Goal: Book appointment/travel/reservation

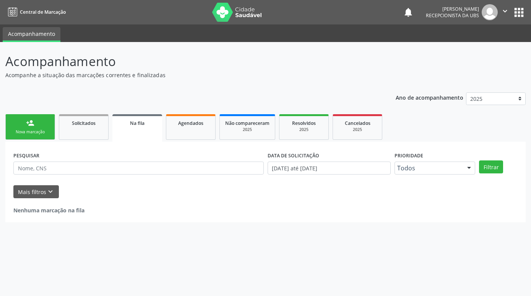
click at [37, 126] on link "person_add Nova marcação" at bounding box center [30, 127] width 50 height 26
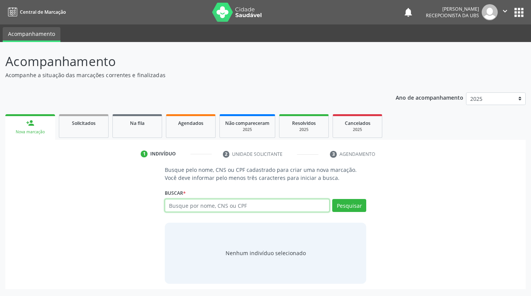
click at [230, 209] on input "text" at bounding box center [247, 205] width 165 height 13
paste input "702902553353270"
type input "702902553353270"
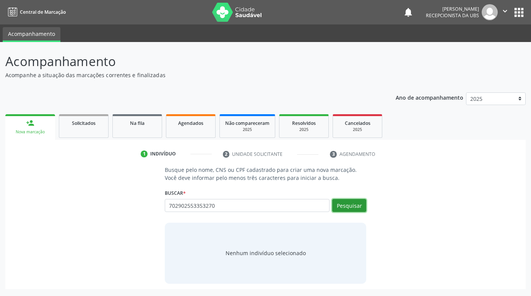
click at [354, 209] on button "Pesquisar" at bounding box center [349, 205] width 34 height 13
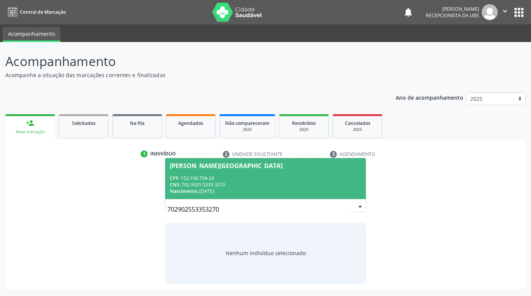
click at [301, 180] on div "CPF: 152.196.734-24" at bounding box center [265, 178] width 191 height 6
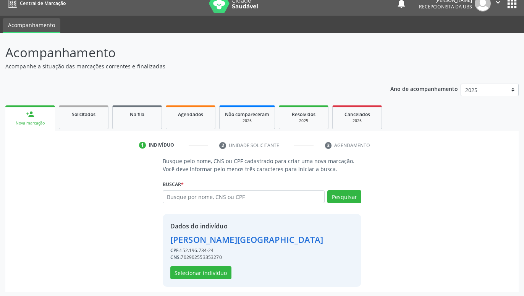
scroll to position [10, 0]
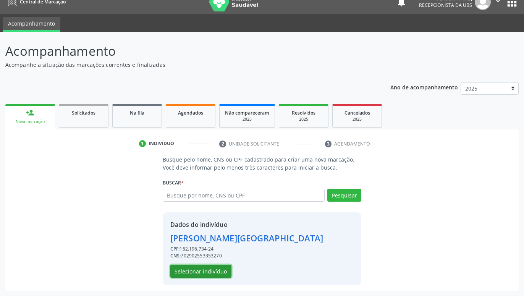
click at [218, 270] on button "Selecionar indivíduo" at bounding box center [200, 271] width 61 height 13
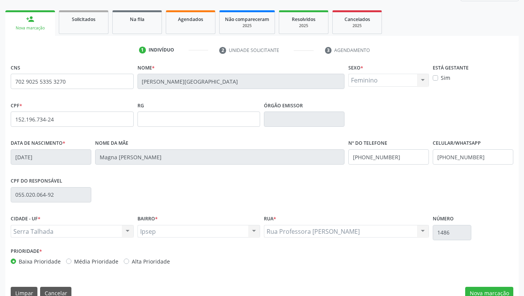
scroll to position [118, 0]
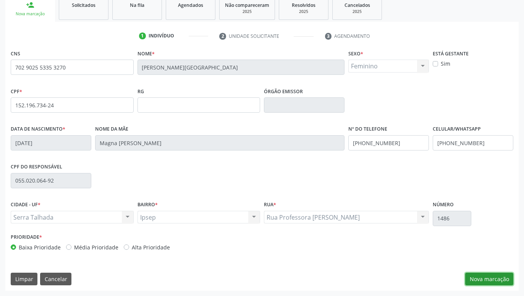
click at [501, 280] on button "Nova marcação" at bounding box center [489, 279] width 48 height 13
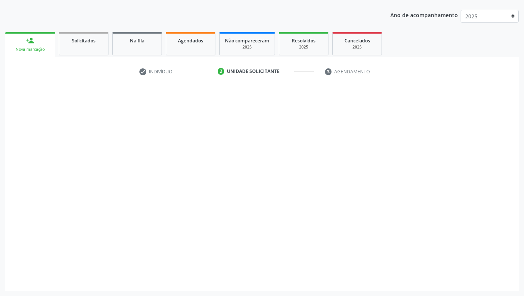
scroll to position [83, 0]
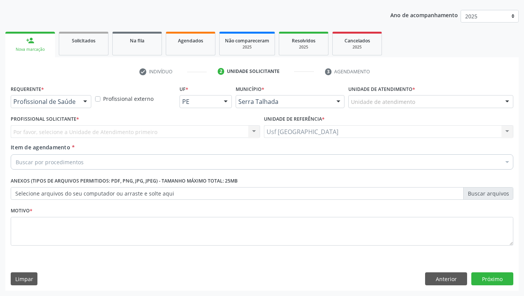
click at [82, 103] on div at bounding box center [84, 102] width 11 height 13
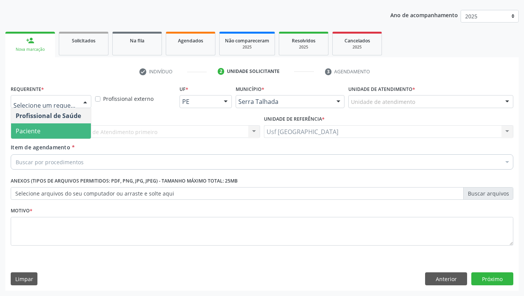
click at [53, 135] on span "Paciente" at bounding box center [51, 130] width 80 height 15
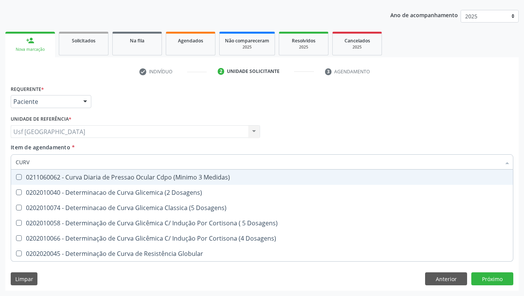
type input "CURVA"
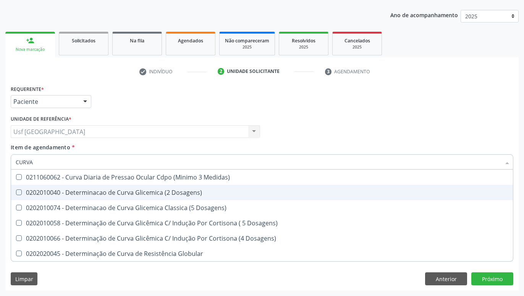
click at [99, 191] on div "0202010040 - Determinacao de Curva Glicemica (2 Dosagens)" at bounding box center [262, 192] width 493 height 6
checkbox Dosagens\) "true"
type input "CUR"
checkbox Dosagens\) "false"
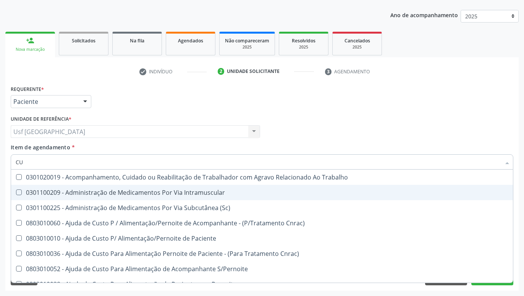
type input "C"
checkbox Dosagens\) "false"
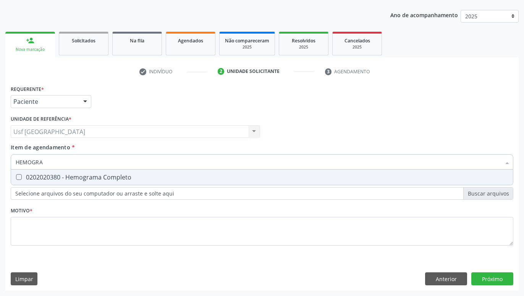
type input "HEMOGRAM"
click at [81, 180] on div "0202020380 - Hemograma Completo" at bounding box center [262, 177] width 493 height 6
checkbox Completo "true"
type input "HEMOG"
checkbox Completo "false"
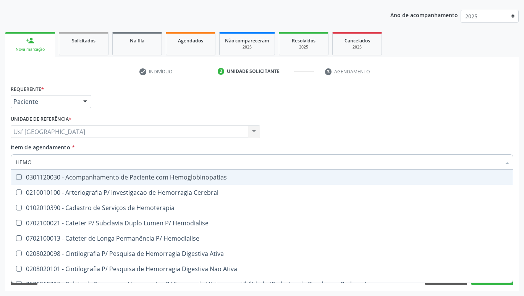
type input "HEM"
checkbox Completo "false"
checkbox Elástica "true"
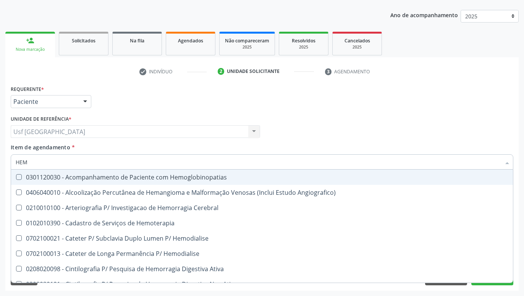
type input "HE"
checkbox Completo "false"
checkbox Orgaos "true"
type input "H"
checkbox Orgaos "false"
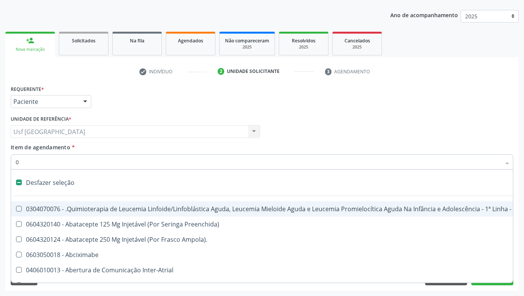
type input "02"
checkbox Próstata "true"
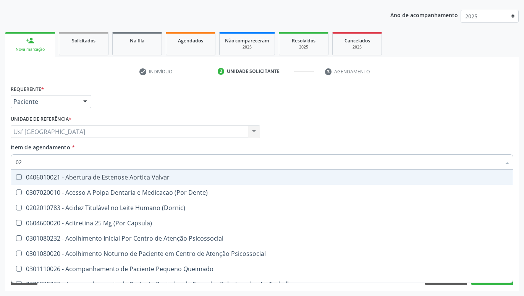
type input "020"
checkbox Captação "true"
checkbox Dosagens\) "false"
checkbox \(T3\) "true"
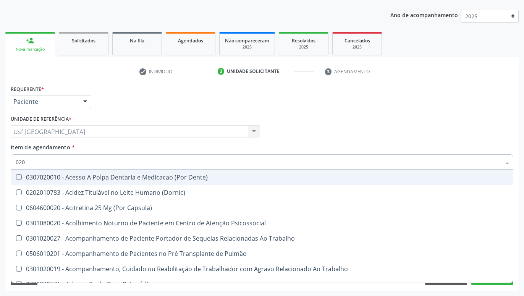
type input "0202"
checkbox Arquitetura "true"
checkbox Biologica "true"
checkbox Dosagens\) "false"
type input "02020"
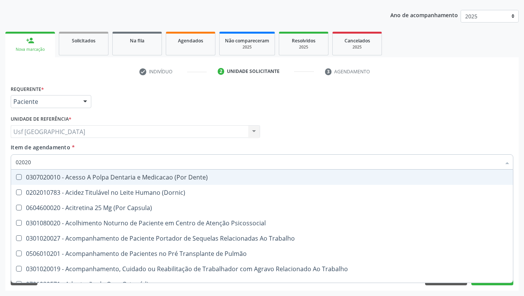
checkbox Coagulacao "true"
checkbox Arquitetura "false"
checkbox \(Cantoplastia\) "true"
checkbox Biologica "false"
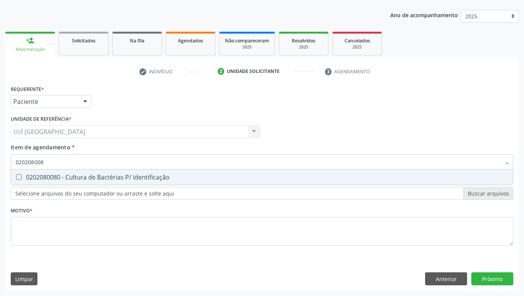
type input "0202080080"
click at [41, 180] on div "0202080080 - Cultura de Bactérias P/ Identificação" at bounding box center [262, 177] width 493 height 6
checkbox Identificação "true"
type input "02020800"
checkbox Identificação "false"
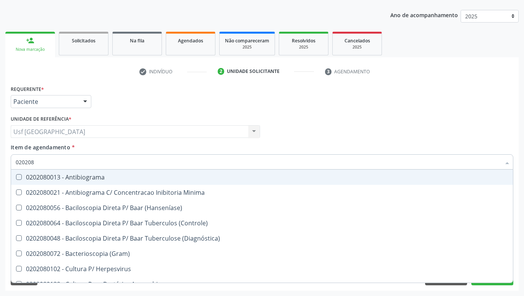
type input "02020"
checkbox Identificação "false"
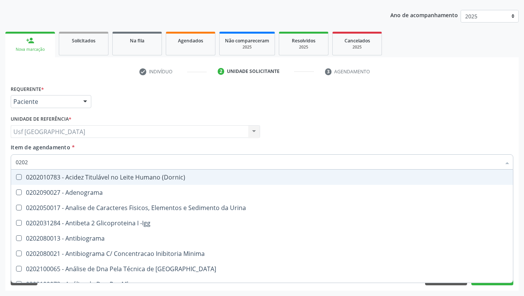
type input "020"
checkbox Identificação "false"
checkbox Dosagens\) "false"
checkbox Completo "false"
checkbox Blot\/Imunoblot\) "true"
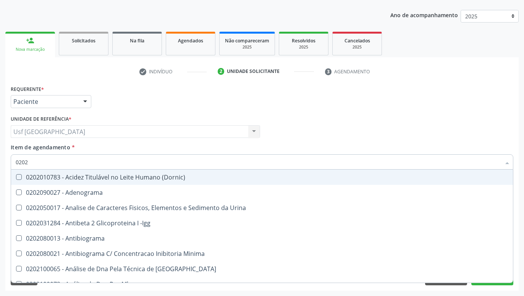
checkbox \(Anti-Hbe\) "true"
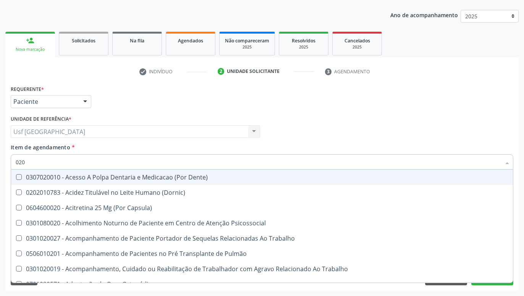
type input "02"
checkbox Identificação "false"
checkbox Dosagens\) "false"
checkbox Digitoxina\) "true"
checkbox 37Oc "true"
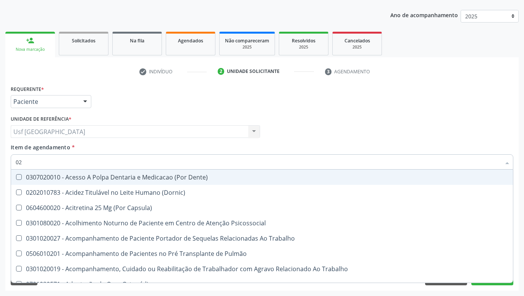
checkbox Completo "false"
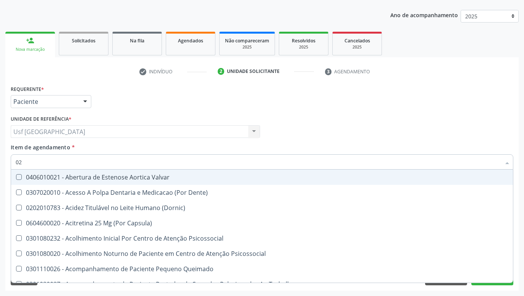
type input "0"
checkbox Identificação "false"
checkbox Dosagens\) "false"
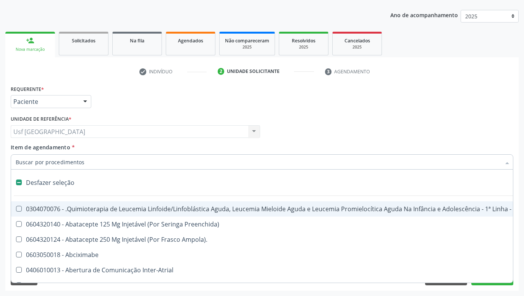
type input "U"
checkbox Reservatorio "true"
checkbox Neoplasias "true"
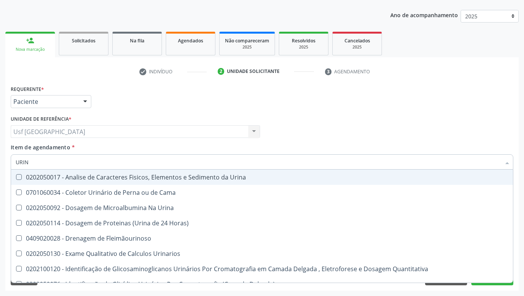
type input "URINA"
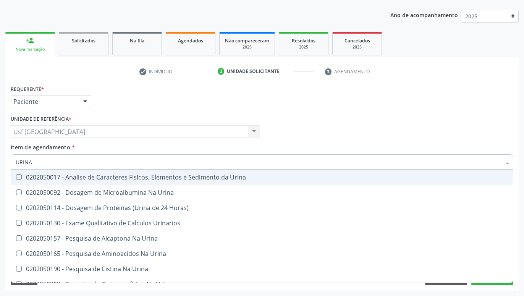
click at [40, 180] on div "0202050017 - Analise de Caracteres Fisicos, Elementos e Sedimento da Urina" at bounding box center [262, 177] width 493 height 6
checkbox Urina "true"
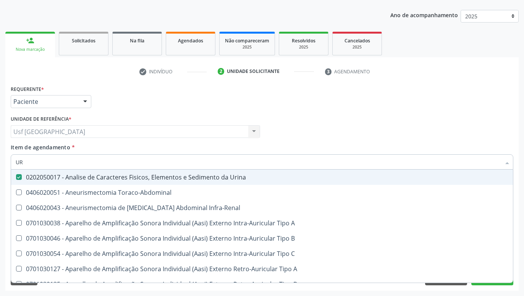
type input "U"
checkbox Urina "false"
checkbox Cônica "false"
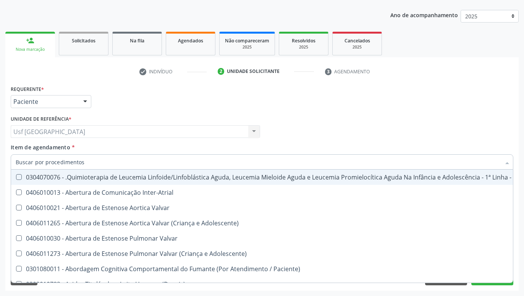
checkbox Urina "false"
checkbox Articulacoes "true"
checkbox Identificação "false"
checkbox Dosagens\) "false"
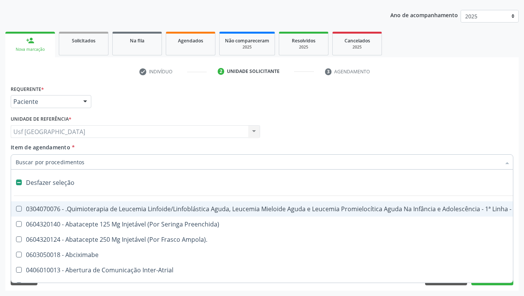
type input "T"
checkbox Reto "true"
checkbox Urina "false"
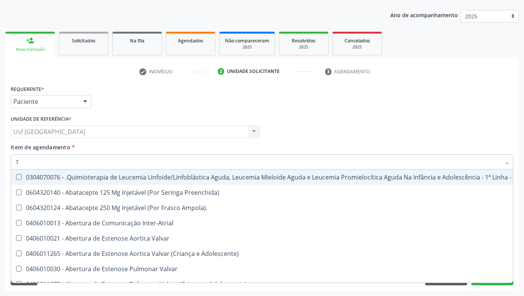
type input "TO"
checkbox Transeptal "true"
checkbox Urina "false"
checkbox Videolaparoscópica "true"
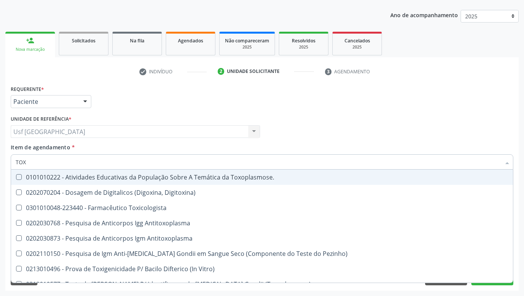
type input "TOXO"
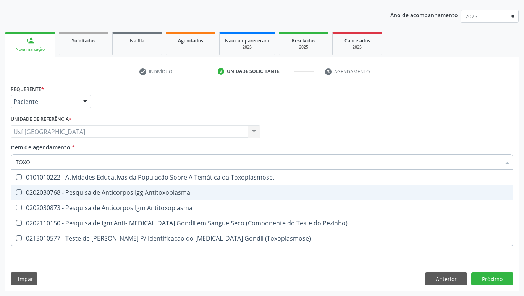
click at [60, 196] on div "0202030768 - Pesquisa de Anticorpos Igg Antitoxoplasma" at bounding box center [262, 192] width 493 height 6
checkbox Antitoxoplasma "true"
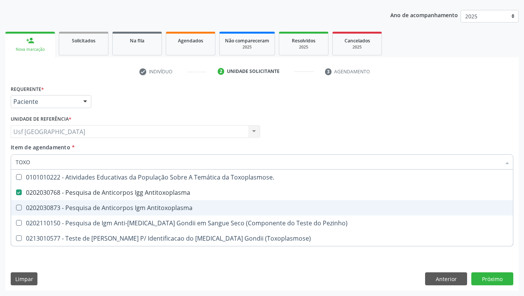
click at [60, 209] on div "0202030873 - Pesquisa de Anticorpos Igm Antitoxoplasma" at bounding box center [262, 208] width 493 height 6
checkbox Antitoxoplasma "true"
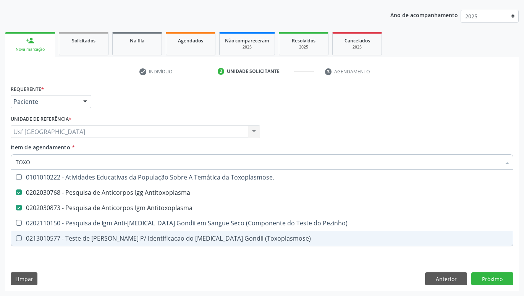
click at [73, 278] on div "Requerente * Paciente Profissional de Saúde Paciente Nenhum resultado encontrad…" at bounding box center [261, 186] width 513 height 207
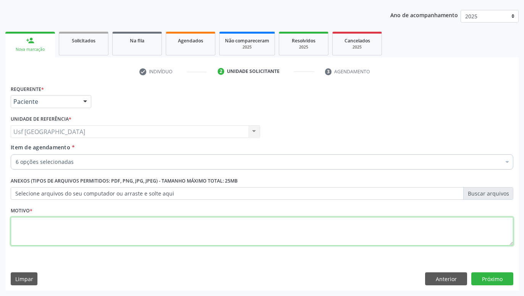
click at [94, 229] on textarea at bounding box center [262, 231] width 503 height 29
type textarea "GESTANTE"
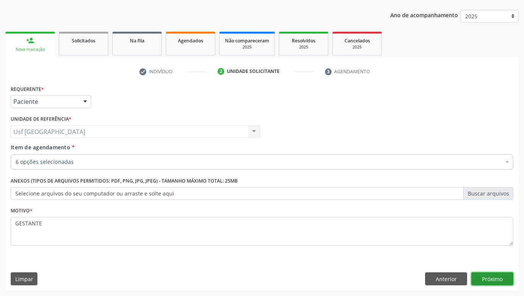
drag, startPoint x: 498, startPoint y: 280, endPoint x: 444, endPoint y: 279, distance: 53.5
click at [497, 280] on button "Próximo" at bounding box center [492, 278] width 42 height 13
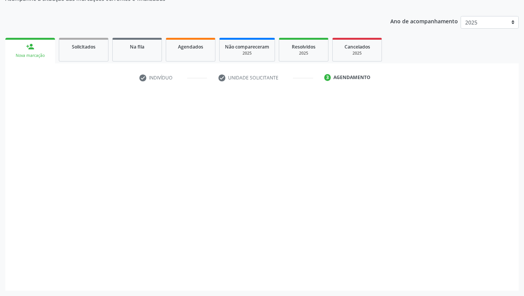
scroll to position [76, 0]
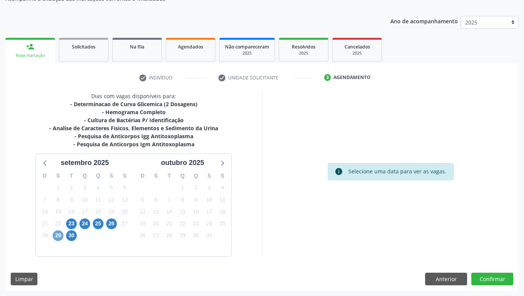
click at [58, 235] on span "29" at bounding box center [58, 235] width 11 height 11
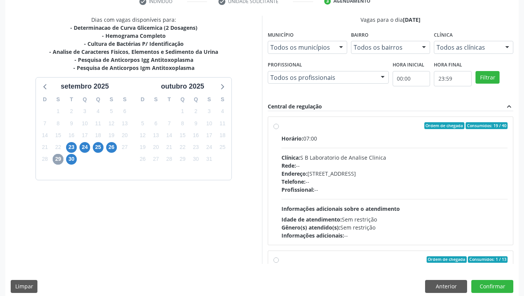
scroll to position [160, 0]
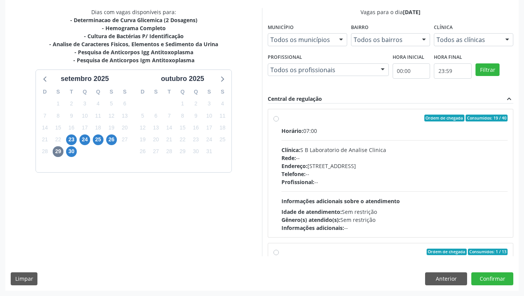
click at [276, 115] on div "Ordem de chegada Consumidos: 19 / 40 Horário: 07:00 Clínica: S B Laboratorio de…" at bounding box center [390, 173] width 245 height 128
radio input "true"
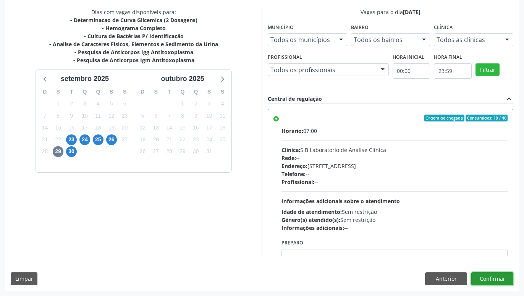
click at [494, 280] on button "Confirmar" at bounding box center [492, 278] width 42 height 13
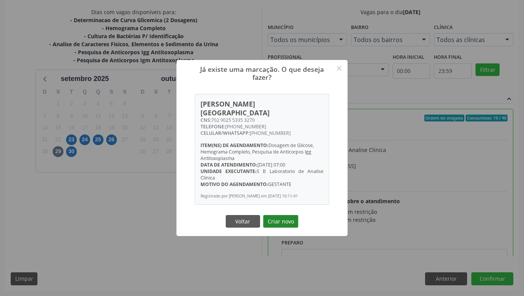
click at [280, 219] on button "Criar novo" at bounding box center [280, 221] width 35 height 13
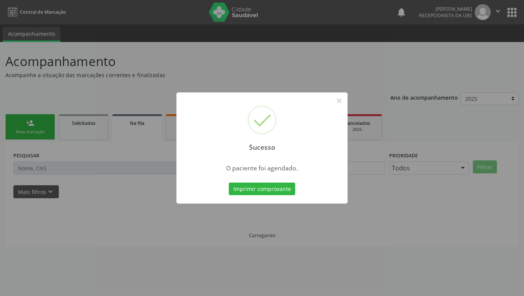
scroll to position [0, 0]
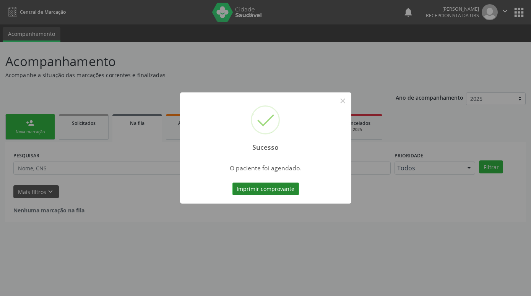
click at [287, 187] on button "Imprimir comprovante" at bounding box center [265, 189] width 66 height 13
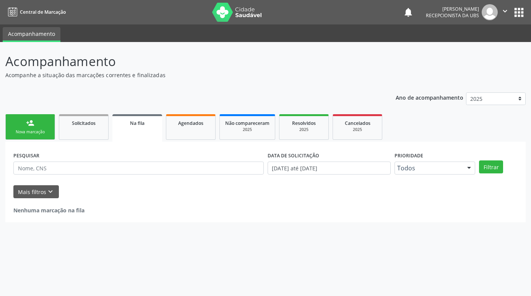
click at [39, 135] on div "Nova marcação" at bounding box center [30, 132] width 38 height 6
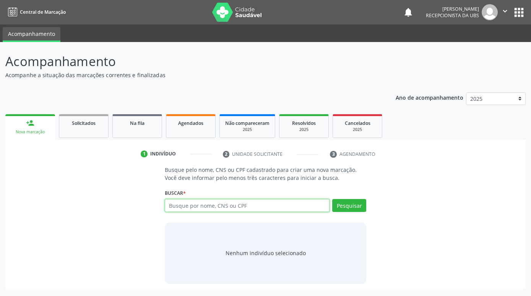
click at [316, 208] on input "text" at bounding box center [247, 205] width 165 height 13
click at [292, 200] on input "text" at bounding box center [247, 205] width 165 height 13
paste input "702902553353270"
type input "702902553353270"
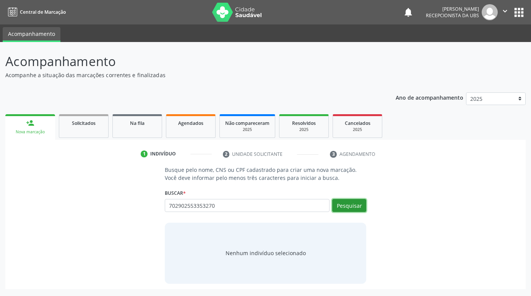
click at [361, 207] on button "Pesquisar" at bounding box center [349, 205] width 34 height 13
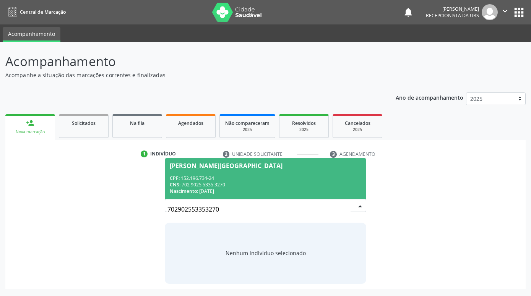
click at [255, 190] on div "Nascimento: [DATE]" at bounding box center [265, 191] width 191 height 6
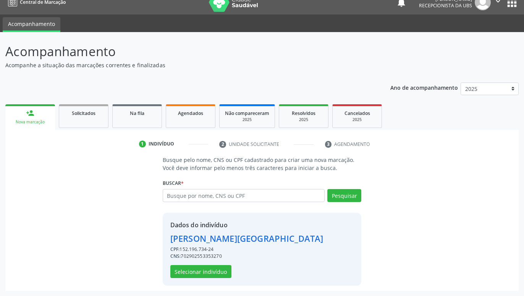
scroll to position [10, 0]
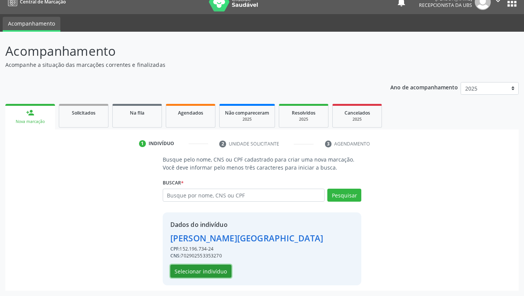
click at [223, 272] on button "Selecionar indivíduo" at bounding box center [200, 271] width 61 height 13
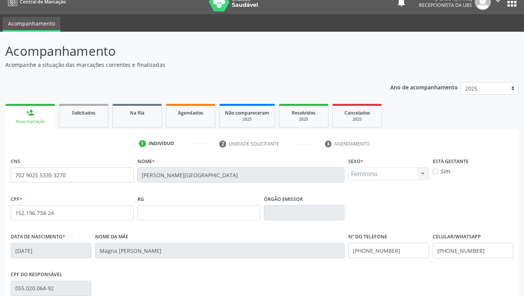
scroll to position [118, 0]
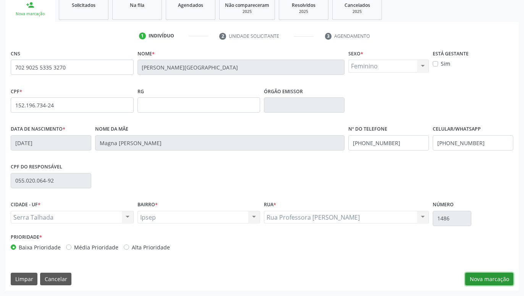
click at [498, 280] on button "Nova marcação" at bounding box center [489, 279] width 48 height 13
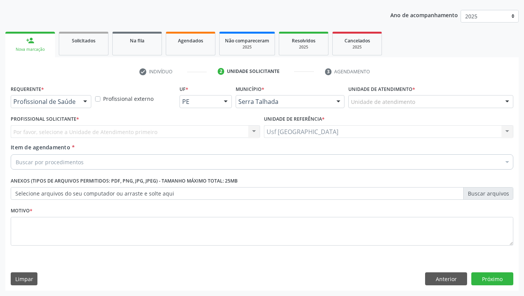
scroll to position [83, 0]
click at [87, 102] on div at bounding box center [84, 102] width 11 height 13
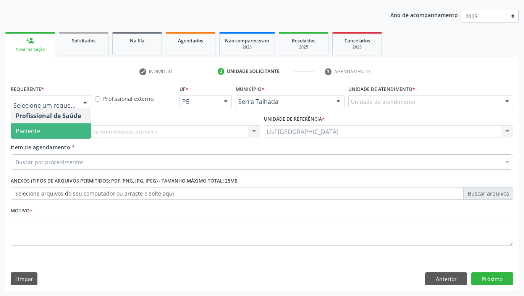
click at [76, 127] on span "Paciente" at bounding box center [51, 130] width 80 height 15
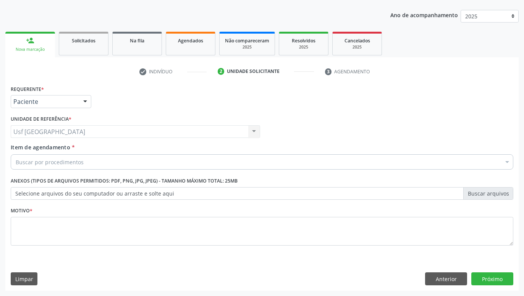
click at [91, 162] on div "Buscar por procedimentos" at bounding box center [262, 161] width 503 height 15
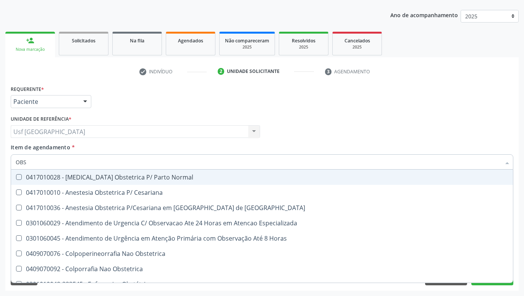
type input "OBST"
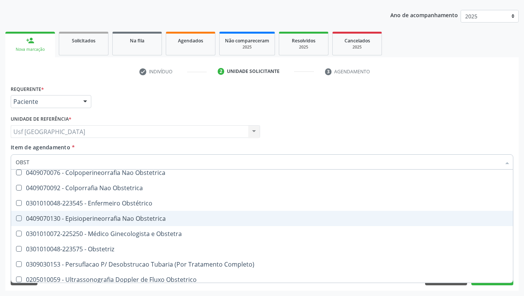
scroll to position [85, 0]
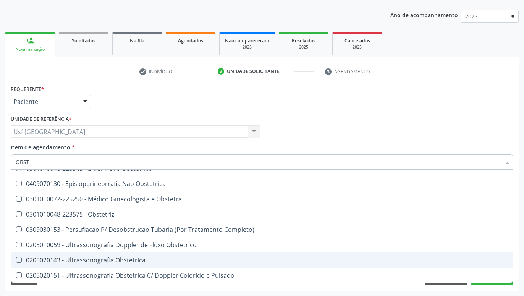
click at [109, 257] on div "0205020143 - Ultrassonografia Obstetrica" at bounding box center [262, 260] width 493 height 6
checkbox Obstetrica "true"
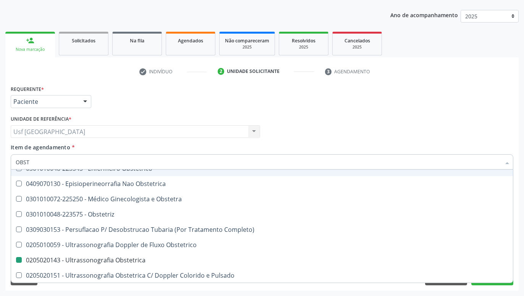
click at [342, 125] on div "Profissional Solicitante Por favor, selecione a Unidade de Atendimento primeiro…" at bounding box center [262, 128] width 507 height 30
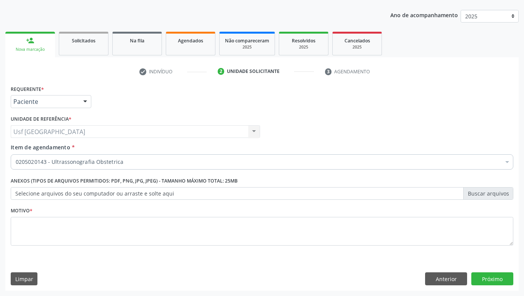
scroll to position [0, 0]
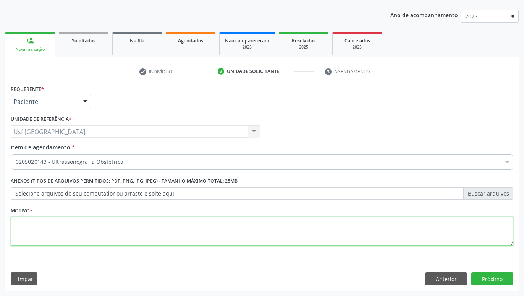
click at [287, 238] on textarea at bounding box center [262, 231] width 503 height 29
type textarea "GESTANTE"
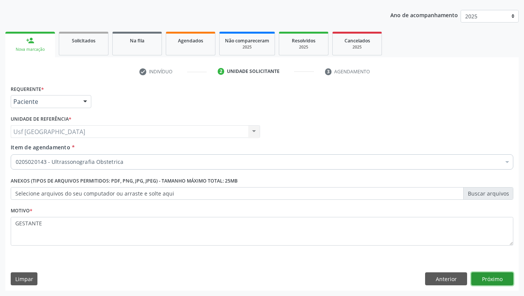
click at [497, 275] on button "Próximo" at bounding box center [492, 278] width 42 height 13
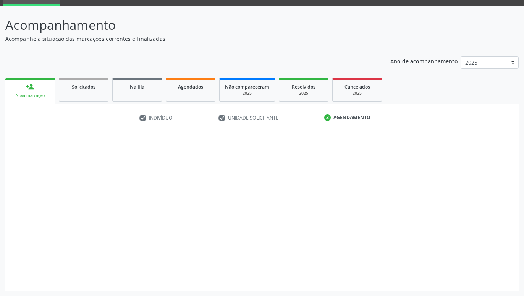
scroll to position [36, 0]
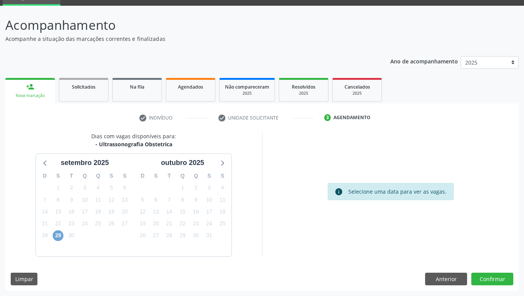
click at [56, 235] on span "29" at bounding box center [58, 235] width 11 height 11
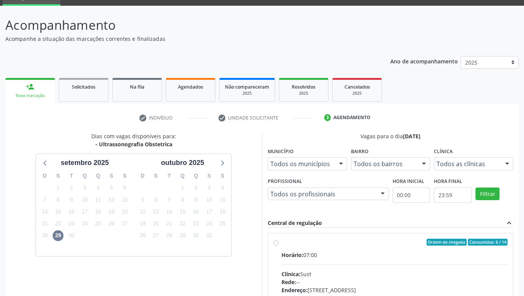
click at [282, 243] on label "Ordem de chegada Consumidos: 6 / 14 Horário: 07:00 Clínica: Sust Rede: -- Ender…" at bounding box center [395, 297] width 226 height 117
click at [279, 243] on input "Ordem de chegada Consumidos: 6 / 14 Horário: 07:00 Clínica: Sust Rede: -- Ender…" at bounding box center [276, 242] width 5 height 7
radio input "true"
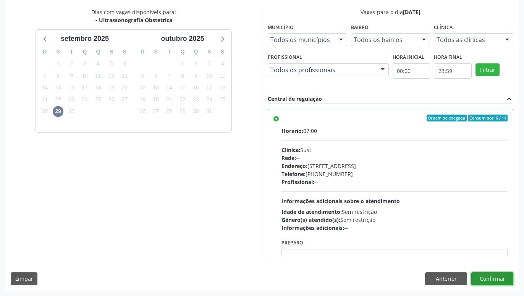
click at [499, 276] on button "Confirmar" at bounding box center [492, 278] width 42 height 13
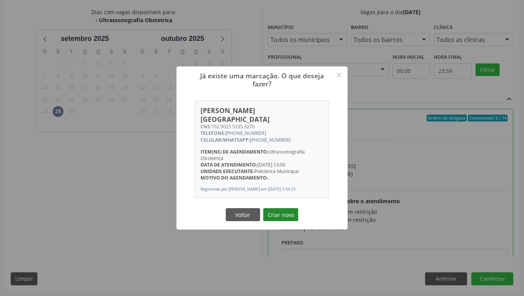
click at [280, 213] on button "Criar novo" at bounding box center [280, 214] width 35 height 13
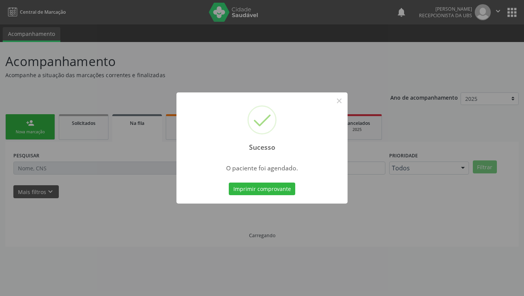
scroll to position [0, 0]
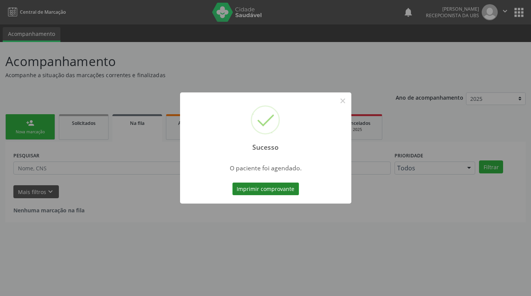
click at [257, 186] on button "Imprimir comprovante" at bounding box center [265, 189] width 66 height 13
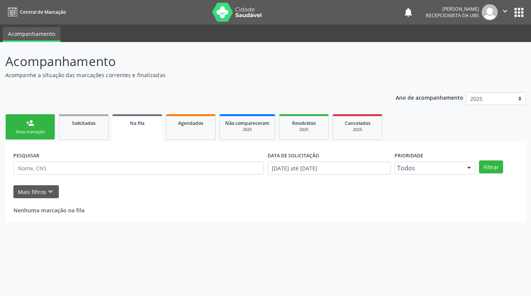
click at [34, 123] on link "person_add Nova marcação" at bounding box center [30, 127] width 50 height 26
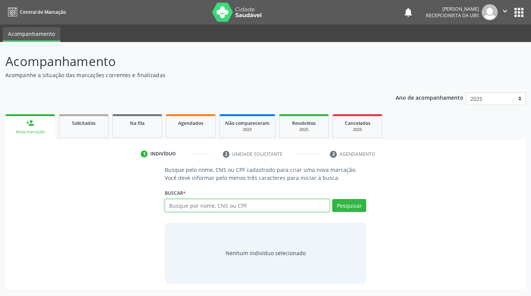
click at [248, 205] on input "text" at bounding box center [247, 205] width 165 height 13
paste input "706308727231675"
type input "706308727231675"
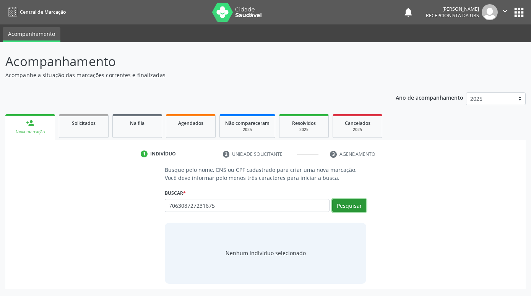
click at [360, 200] on button "Pesquisar" at bounding box center [349, 205] width 34 height 13
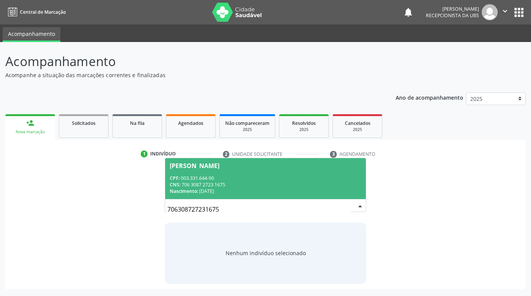
click at [212, 169] on span "[PERSON_NAME] CPF: 003.331.644-90 CNS: 706 3087 2723 1675 Nascimento: [DATE]" at bounding box center [265, 178] width 201 height 41
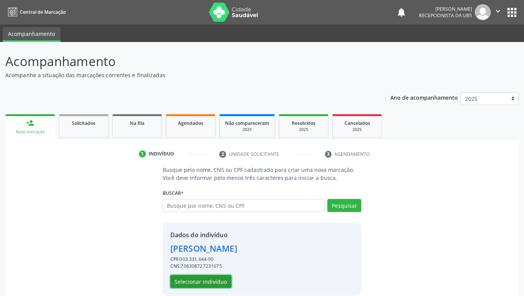
click at [202, 279] on button "Selecionar indivíduo" at bounding box center [200, 281] width 61 height 13
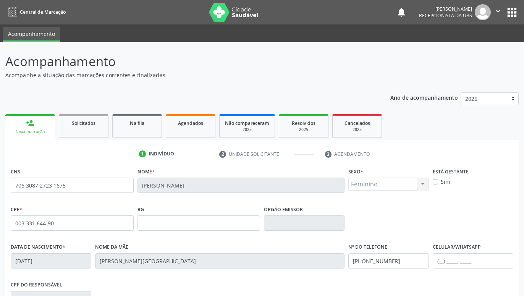
scroll to position [118, 0]
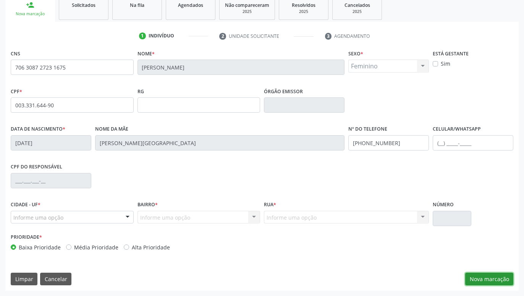
click at [482, 279] on button "Nova marcação" at bounding box center [489, 279] width 48 height 13
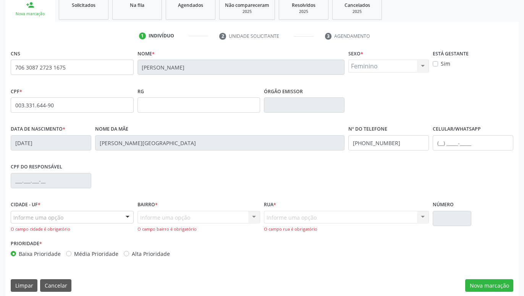
click at [105, 217] on div "Informe uma opção" at bounding box center [72, 217] width 123 height 13
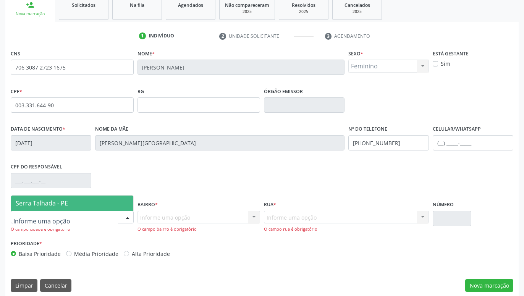
click at [86, 206] on span "Serra Talhada - PE" at bounding box center [72, 203] width 122 height 15
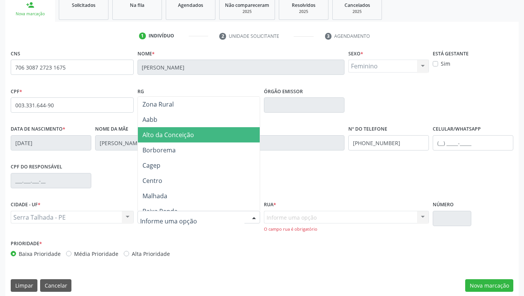
click at [176, 134] on span "Alto da Conceição" at bounding box center [169, 135] width 52 height 8
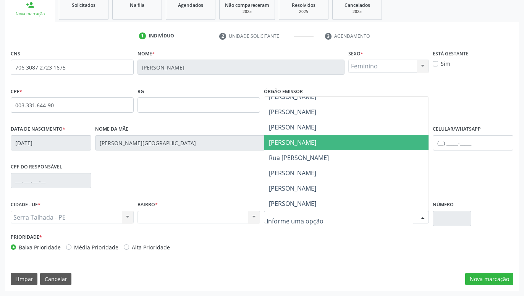
scroll to position [101, 0]
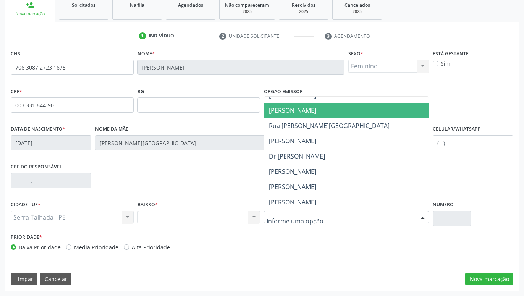
click at [316, 113] on span "[PERSON_NAME]" at bounding box center [292, 110] width 47 height 8
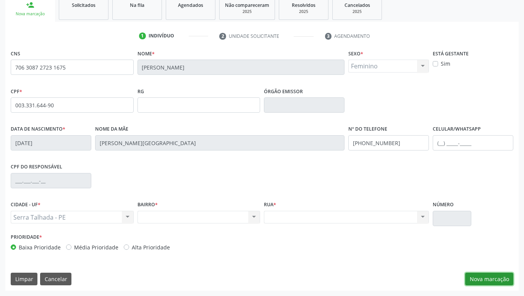
click at [481, 283] on button "Nova marcação" at bounding box center [489, 279] width 48 height 13
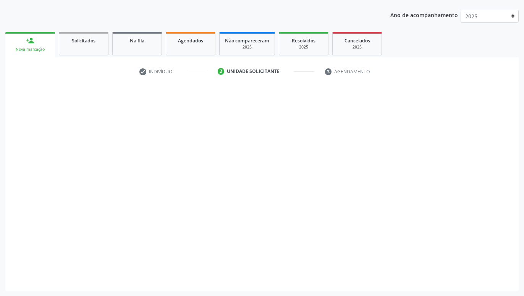
scroll to position [83, 0]
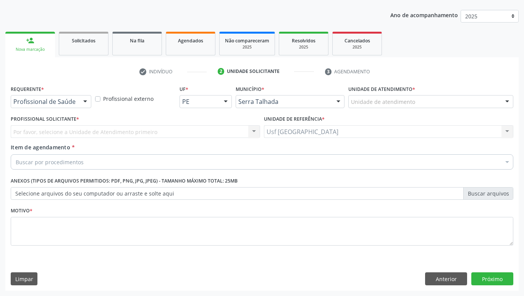
click at [85, 102] on div at bounding box center [84, 102] width 11 height 13
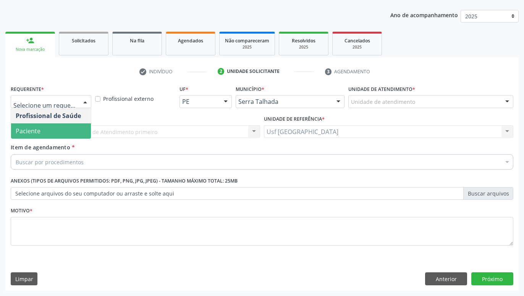
click at [74, 128] on span "Paciente" at bounding box center [51, 130] width 80 height 15
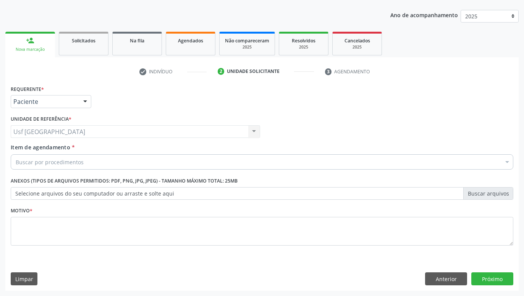
click at [96, 165] on div "Buscar por procedimentos" at bounding box center [262, 161] width 503 height 15
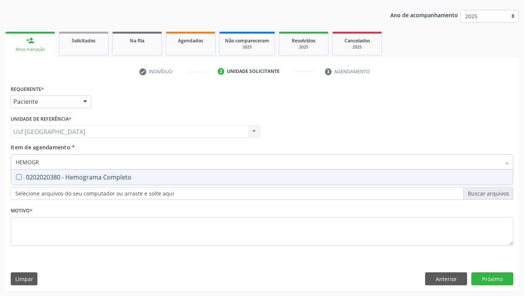
type input "HEMOGRA"
click at [36, 175] on div "0202020380 - Hemograma Completo" at bounding box center [262, 177] width 493 height 6
checkbox Completo "true"
type input "HEMOG"
checkbox Completo "false"
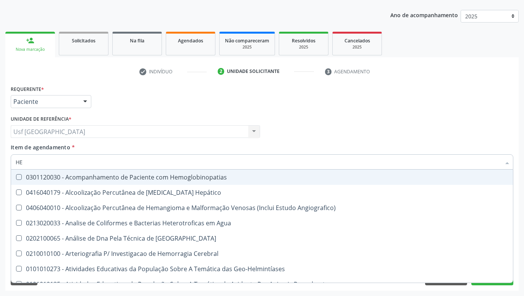
type input "H"
checkbox Completo "false"
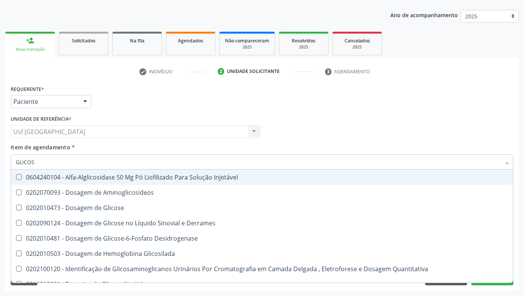
type input "GLICOSE"
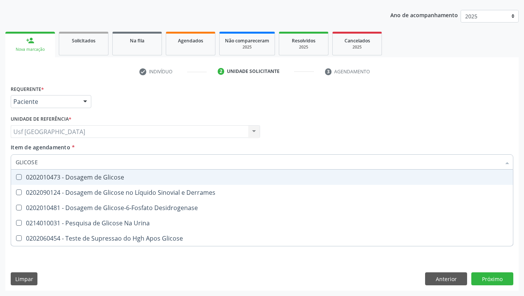
click at [64, 179] on div "0202010473 - Dosagem de Glicose" at bounding box center [262, 177] width 493 height 6
checkbox Glicose "true"
type input "GLICOS"
checkbox Glicose "false"
checkbox Desidrogenase "true"
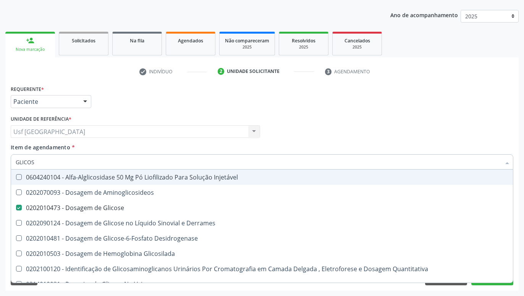
type input "GLICO"
checkbox Glicose "false"
checkbox Glicosilada "true"
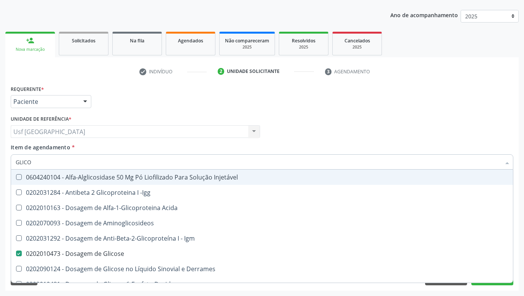
type input "GLIC"
checkbox Glicose "false"
checkbox Glicose "true"
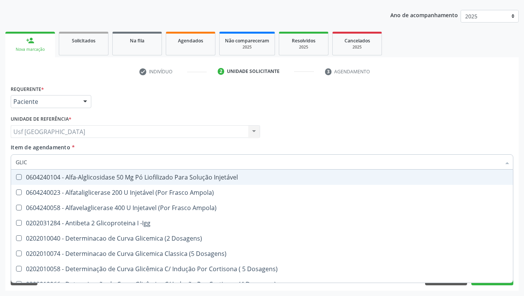
type input "GLI"
checkbox Glicose "false"
checkbox Glicosilada "true"
type input "GL"
checkbox Glicosilada "false"
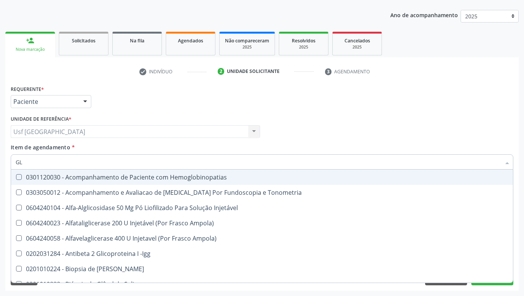
type input "G"
checkbox Glicose "false"
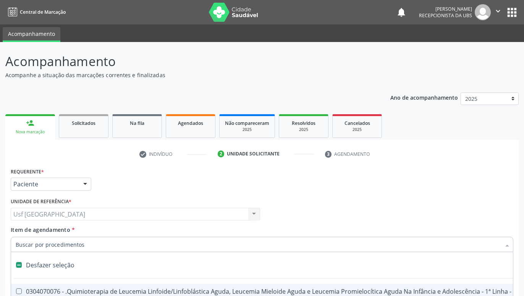
scroll to position [83, 0]
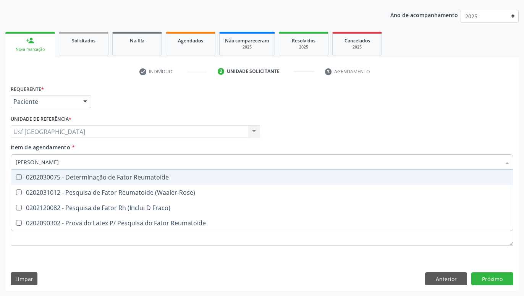
type input "FATOR RH"
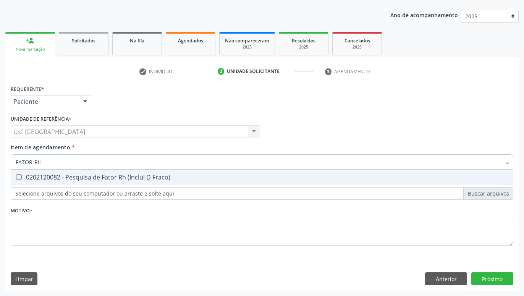
click at [46, 179] on div "0202120082 - Pesquisa de Fator Rh (Inclui D Fraco)" at bounding box center [262, 177] width 493 height 6
checkbox Fraco\) "true"
type input "[PERSON_NAME]"
checkbox Fraco\) "false"
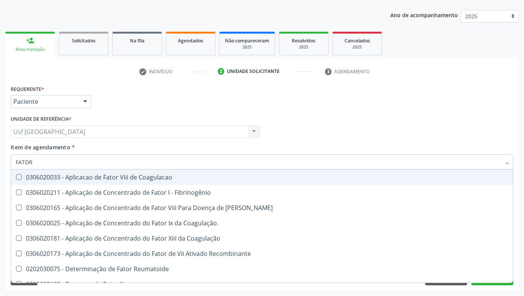
type input "FATO"
checkbox Fraco\) "false"
type input "FAT"
checkbox Fraco\) "false"
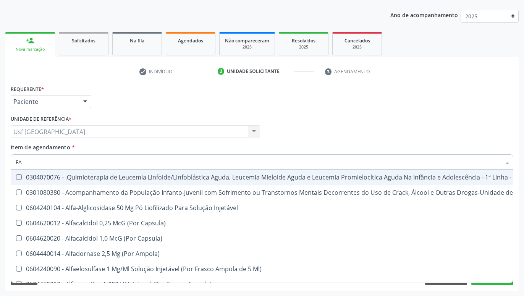
type input "F"
checkbox Fraco\) "false"
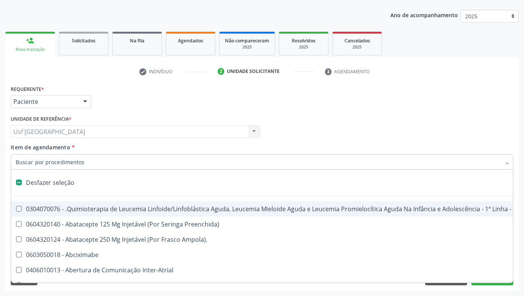
type input "G"
checkbox Linear "true"
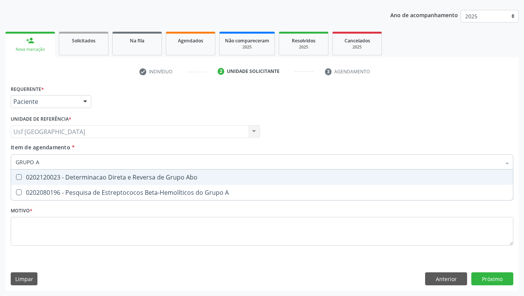
type input "GRUPO AB"
click at [48, 180] on div "0202120023 - Determinacao Direta e Reversa de Grupo Abo" at bounding box center [262, 177] width 493 height 6
checkbox Abo "true"
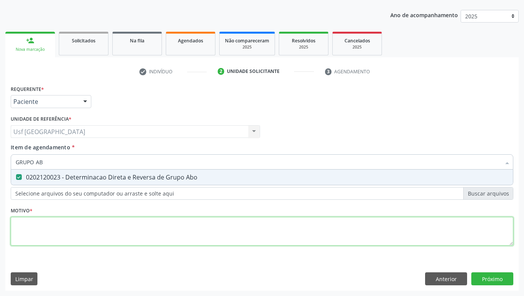
click at [62, 238] on textarea at bounding box center [262, 231] width 503 height 29
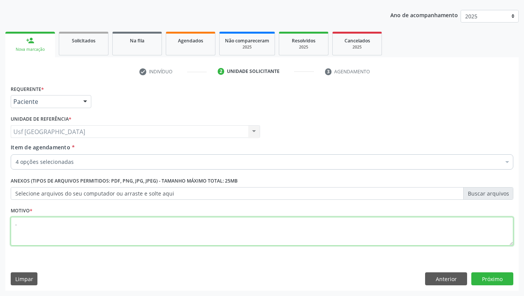
type textarea "."
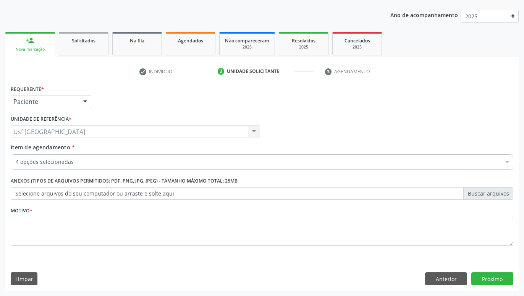
click at [514, 282] on div "Requerente * Paciente Profissional de Saúde Paciente Nenhum resultado encontrad…" at bounding box center [261, 186] width 513 height 207
click at [506, 281] on button "Próximo" at bounding box center [492, 278] width 42 height 13
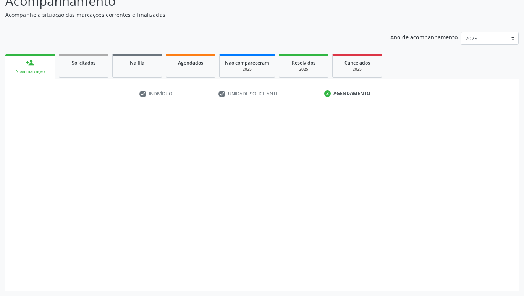
scroll to position [60, 0]
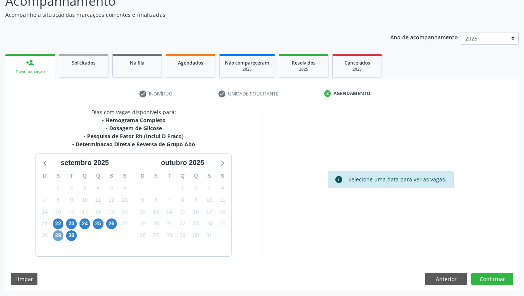
click at [58, 236] on span "29" at bounding box center [58, 235] width 11 height 11
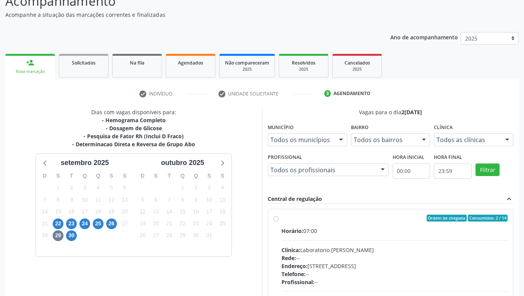
click at [282, 218] on label "Ordem de chegada Consumidos: 2 / 14 Horário: 07:00 Clínica: Laboratorio Jose Pa…" at bounding box center [395, 273] width 226 height 117
click at [278, 218] on input "Ordem de chegada Consumidos: 2 / 14 Horário: 07:00 Clínica: Laboratorio Jose Pa…" at bounding box center [276, 218] width 5 height 7
radio input "true"
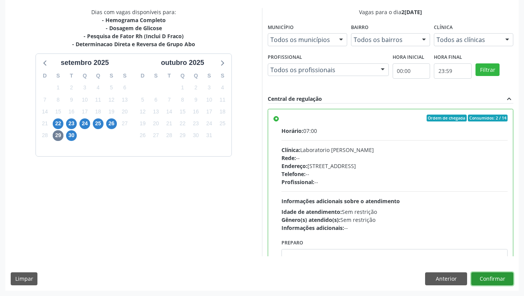
click at [504, 280] on button "Confirmar" at bounding box center [492, 278] width 42 height 13
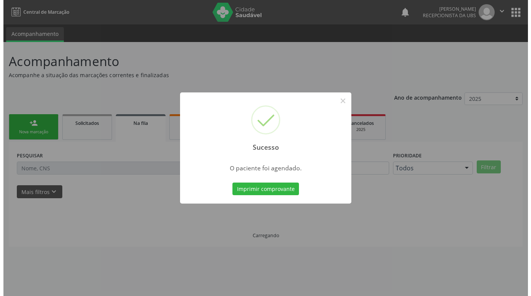
scroll to position [0, 0]
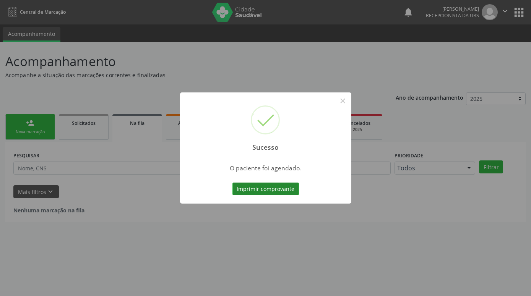
click at [282, 186] on button "Imprimir comprovante" at bounding box center [265, 189] width 66 height 13
